Goal: Task Accomplishment & Management: Manage account settings

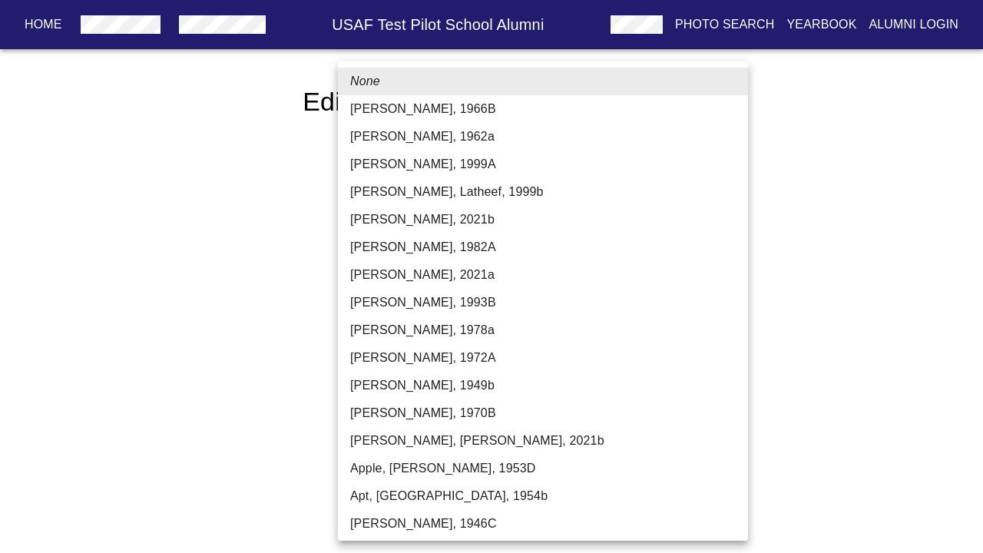
click at [492, 137] on li "[PERSON_NAME], 1962a" at bounding box center [543, 137] width 410 height 28
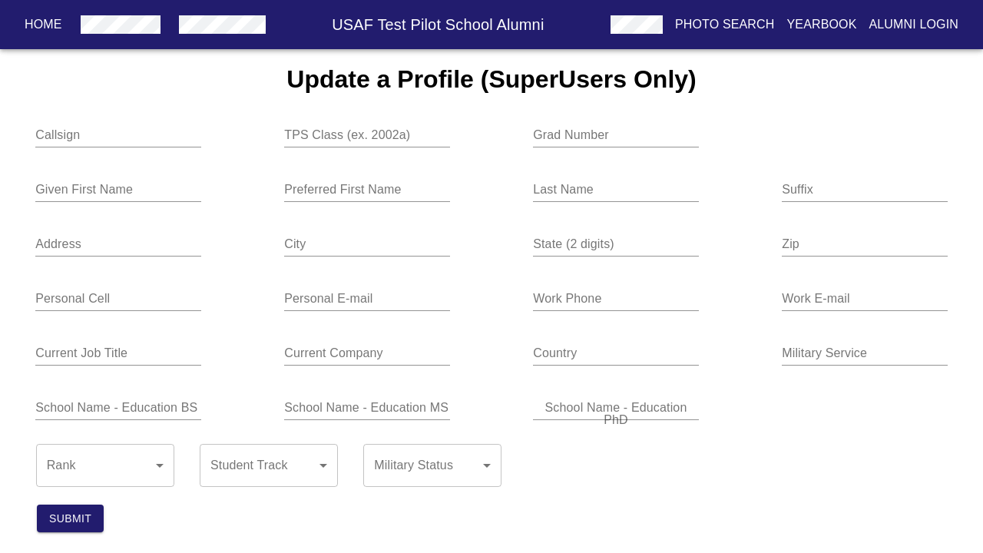
type input "1962a"
type input "652"
type input "[PERSON_NAME]"
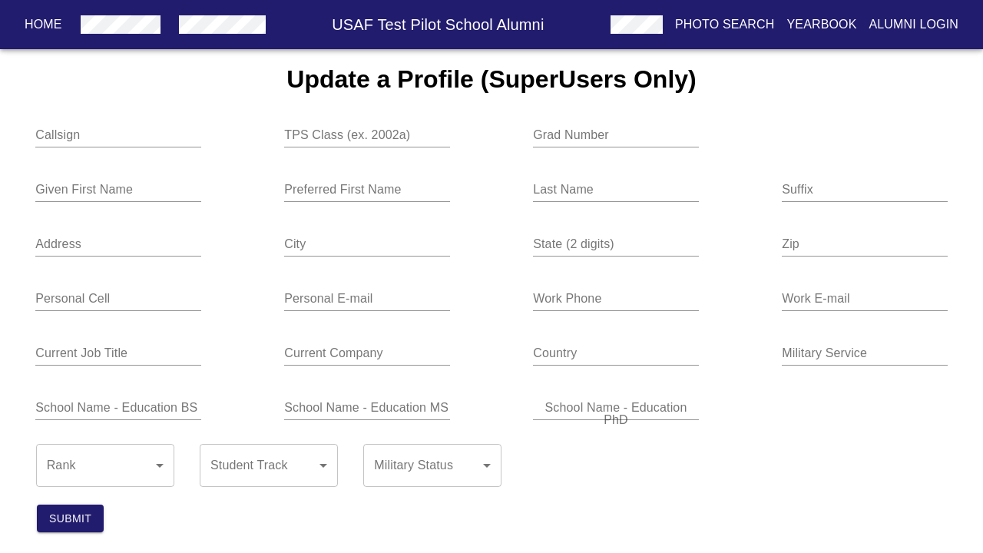
type input "[GEOGRAPHIC_DATA]"
type input "CA"
type input "[GEOGRAPHIC_DATA]"
type input "Air Force"
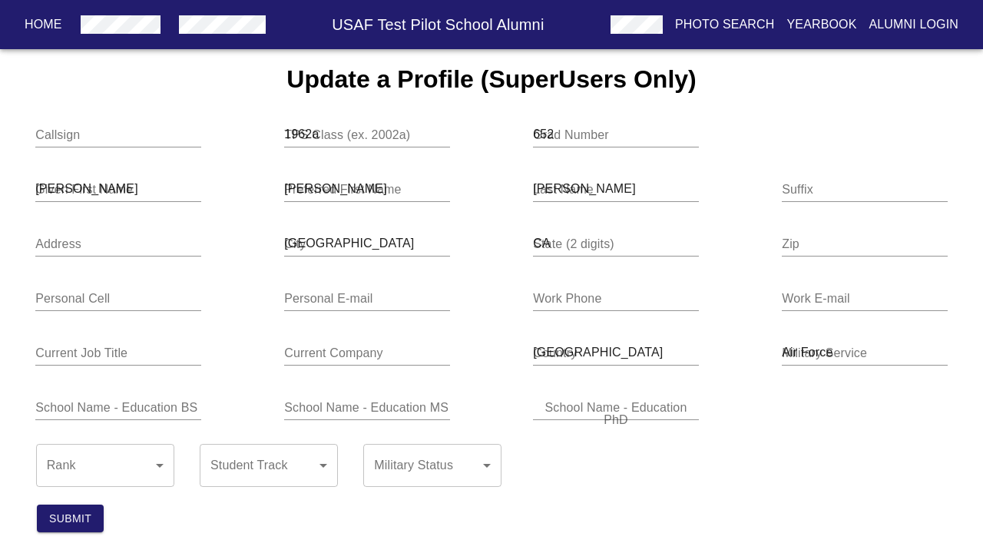
type input "[GEOGRAPHIC_DATA][US_STATE]"
type input "MIT"
